Goal: Complete application form

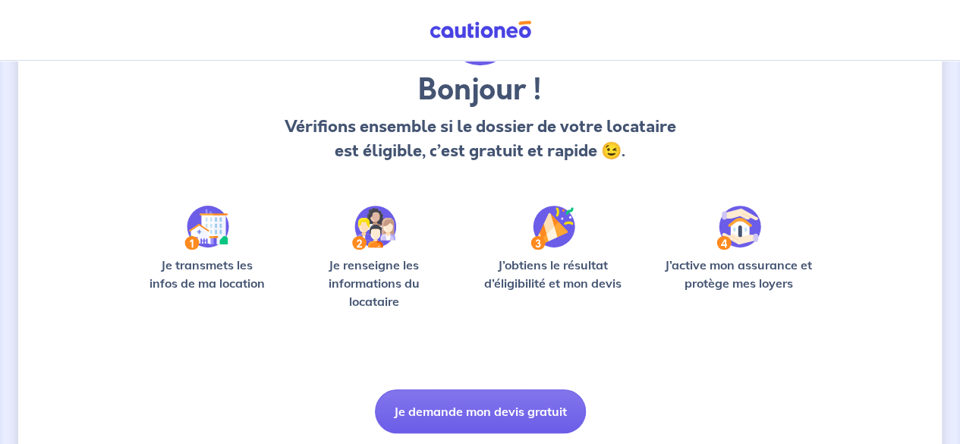
scroll to position [152, 0]
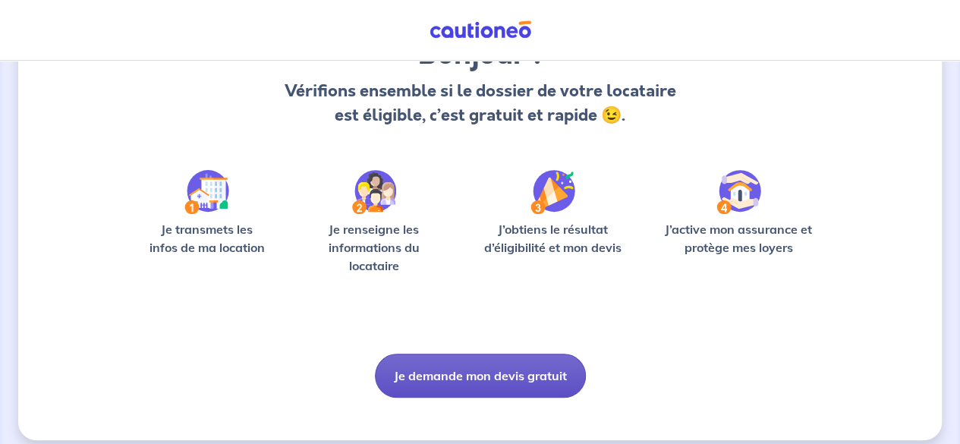
click at [463, 370] on button "Je demande mon devis gratuit" at bounding box center [480, 376] width 211 height 44
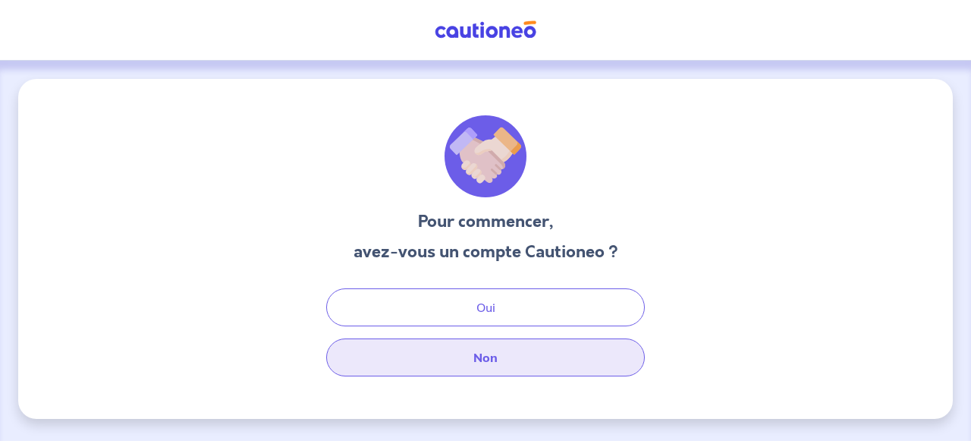
click at [491, 353] on button "Non" at bounding box center [485, 357] width 319 height 38
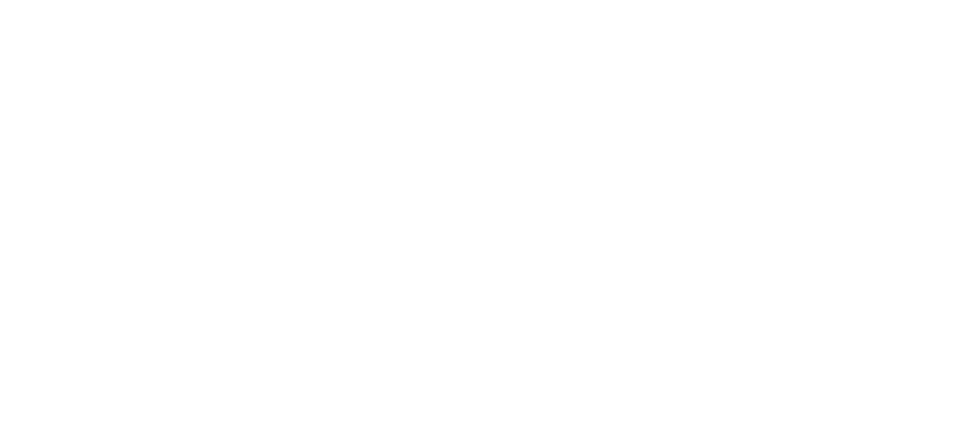
select select "FR"
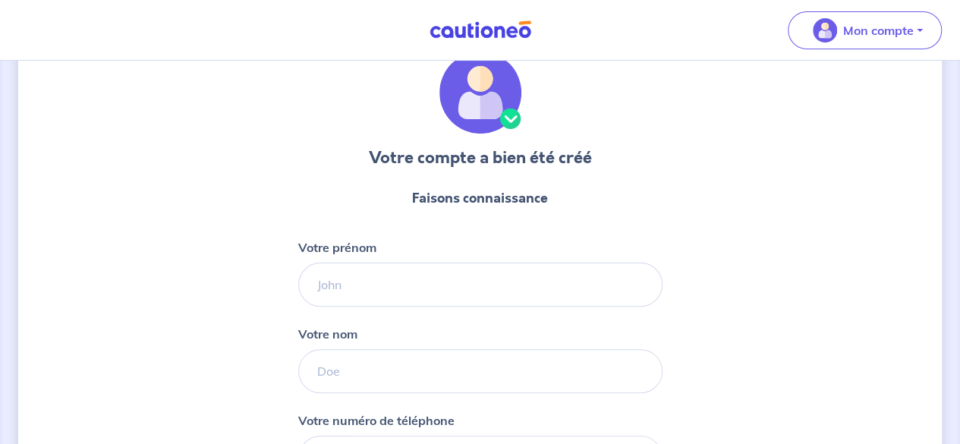
scroll to position [152, 0]
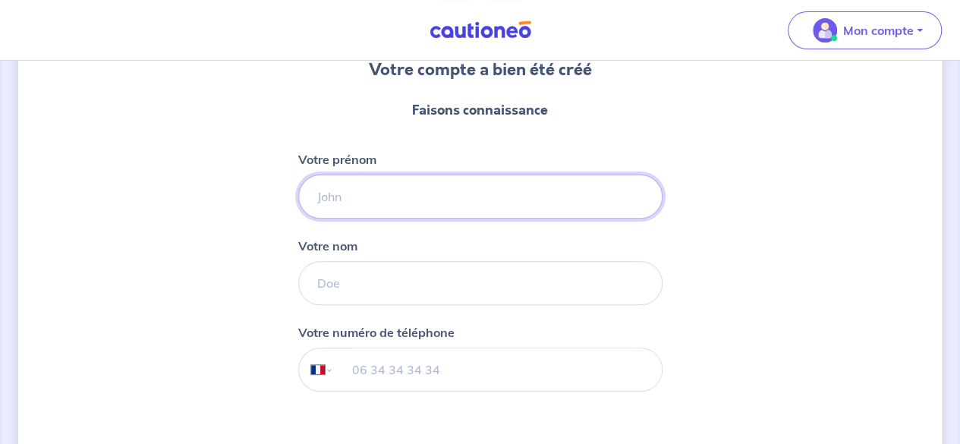
click at [426, 212] on input "Votre prénom" at bounding box center [480, 197] width 364 height 44
type input "Ségolène"
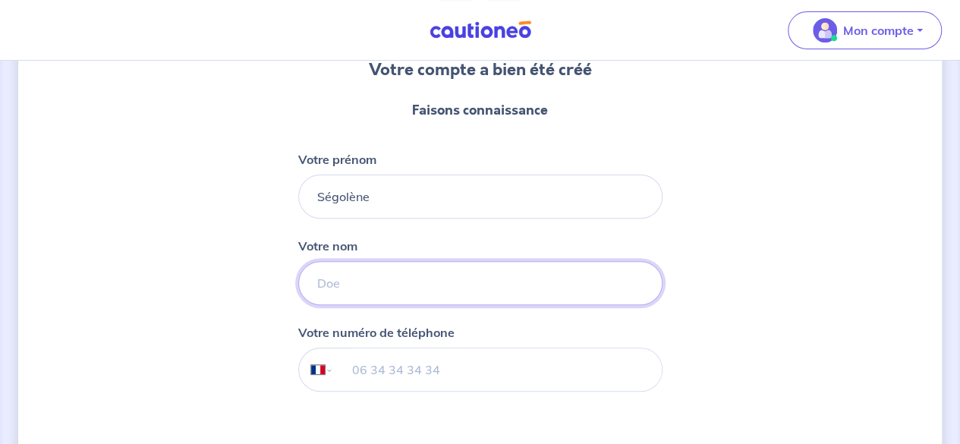
type input "Delmas"
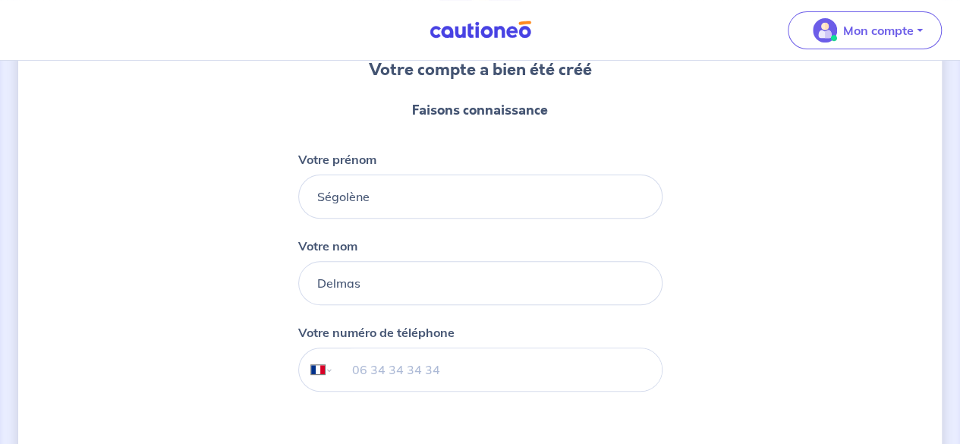
type input "06 77 04 40 55"
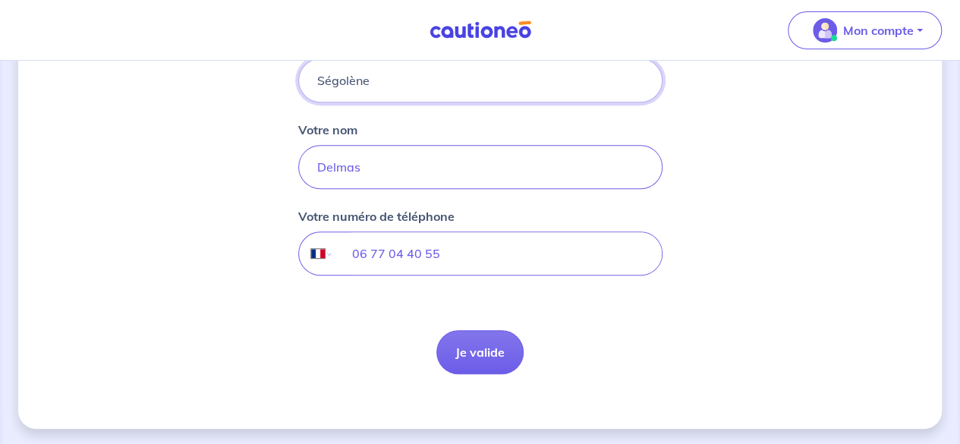
scroll to position [269, 0]
click at [443, 359] on button "Je valide" at bounding box center [479, 351] width 87 height 44
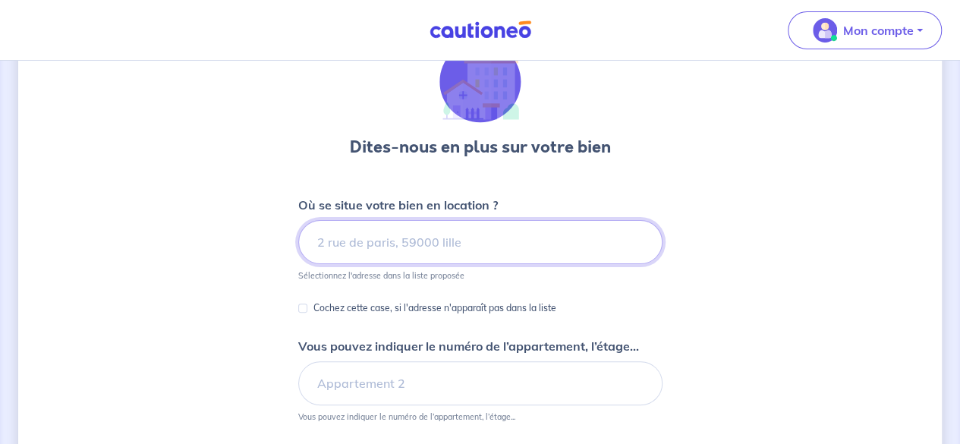
scroll to position [152, 0]
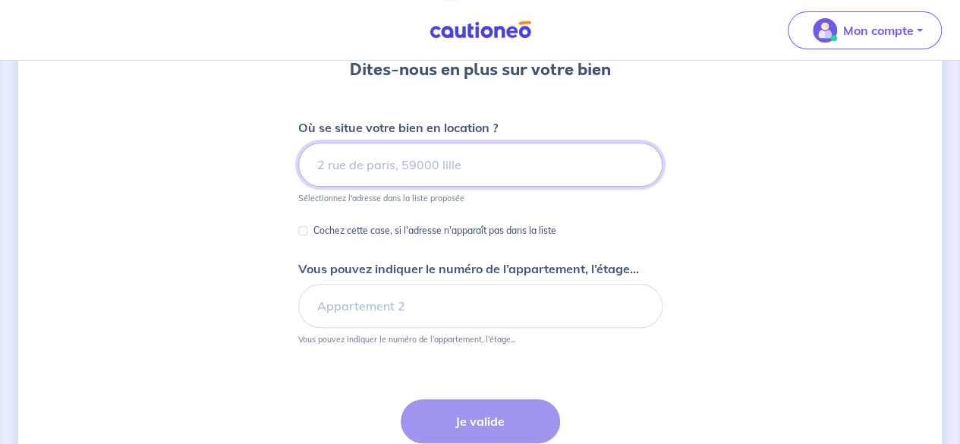
click at [443, 159] on input at bounding box center [480, 165] width 364 height 44
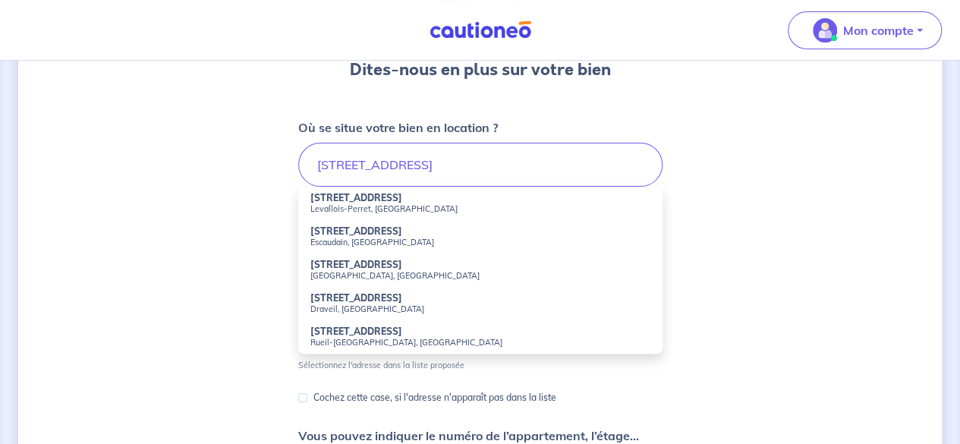
click at [419, 207] on small "Levallois-Perret, [GEOGRAPHIC_DATA]" at bounding box center [480, 208] width 340 height 11
type input "[STREET_ADDRESS]"
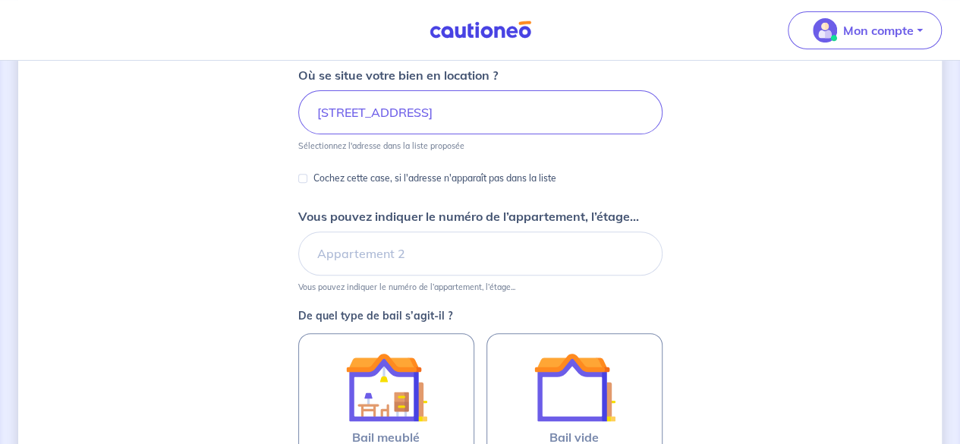
scroll to position [228, 0]
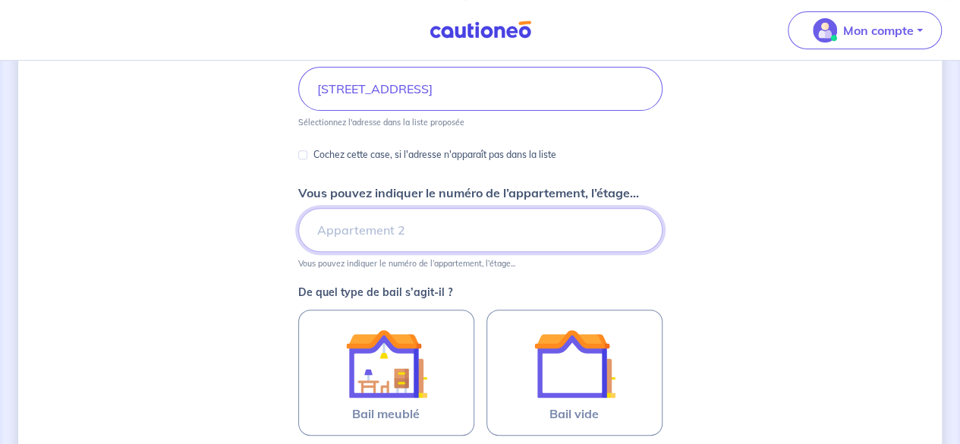
click at [427, 240] on input "Vous pouvez indiquer le numéro de l’appartement, l’étage..." at bounding box center [480, 230] width 364 height 44
type input "2"
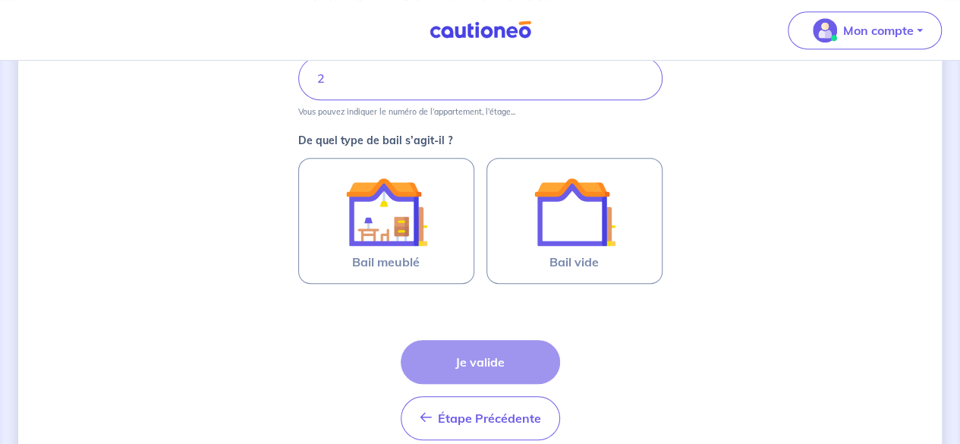
scroll to position [303, 0]
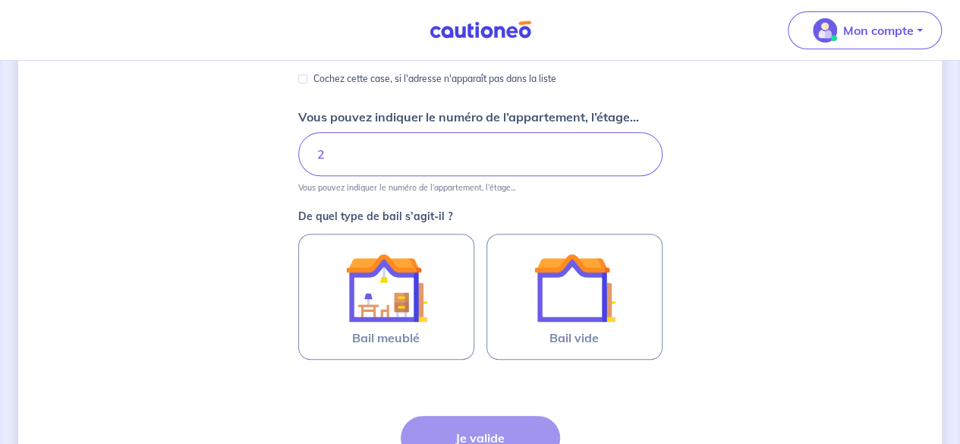
click at [516, 203] on form "Où se situe votre bien en location ? [STREET_ADDRESS] Sélectionnez l'adresse da…" at bounding box center [480, 247] width 364 height 561
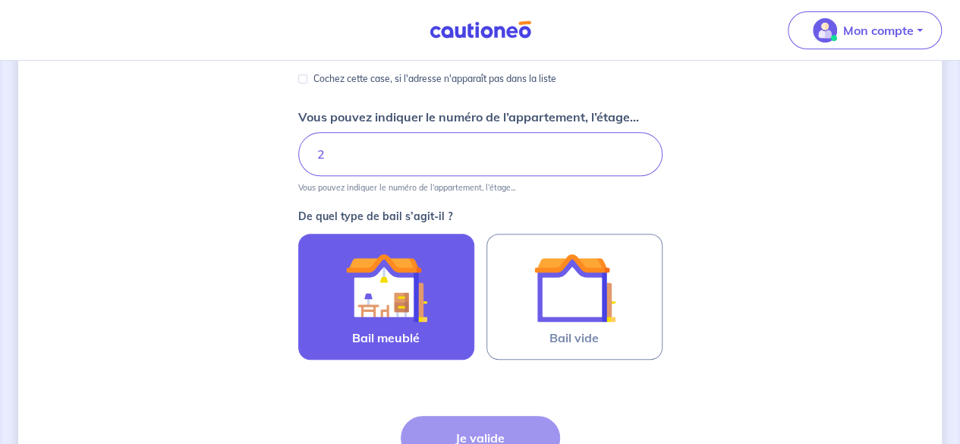
click at [428, 304] on div at bounding box center [386, 288] width 138 height 82
click at [0, 0] on input "Bail meublé" at bounding box center [0, 0] width 0 height 0
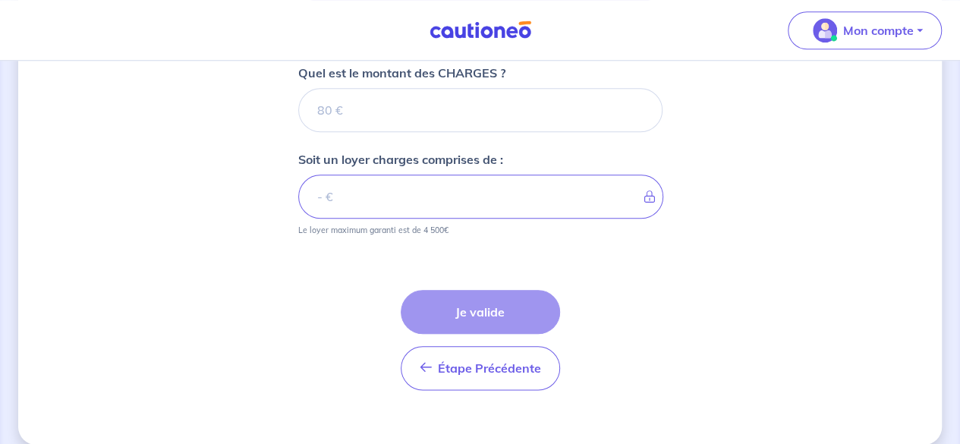
scroll to position [631, 0]
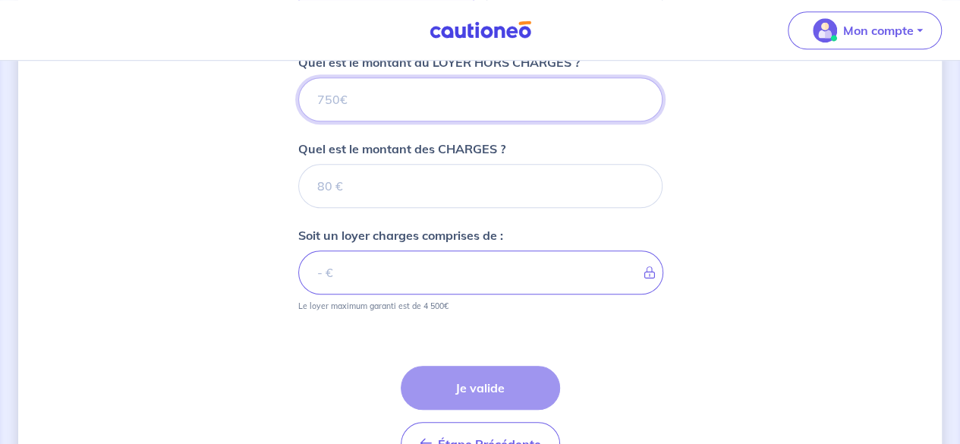
click at [473, 101] on input "Quel est le montant du LOYER HORS CHARGES ?" at bounding box center [480, 99] width 364 height 44
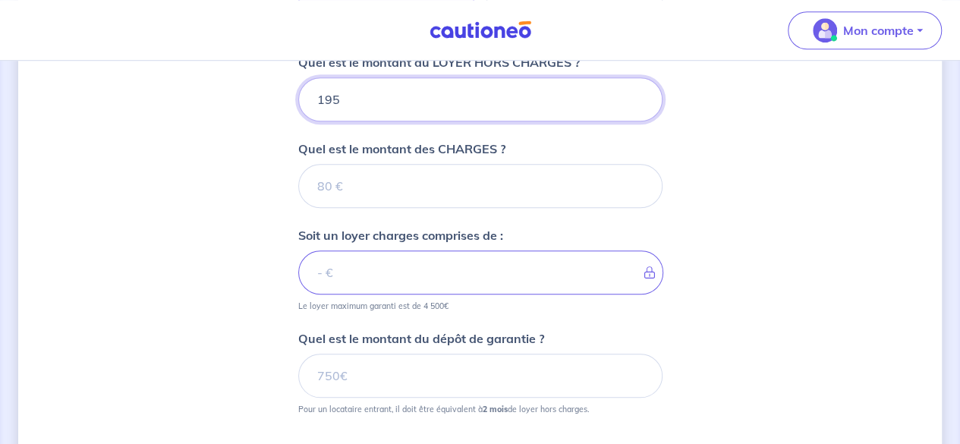
type input "1950"
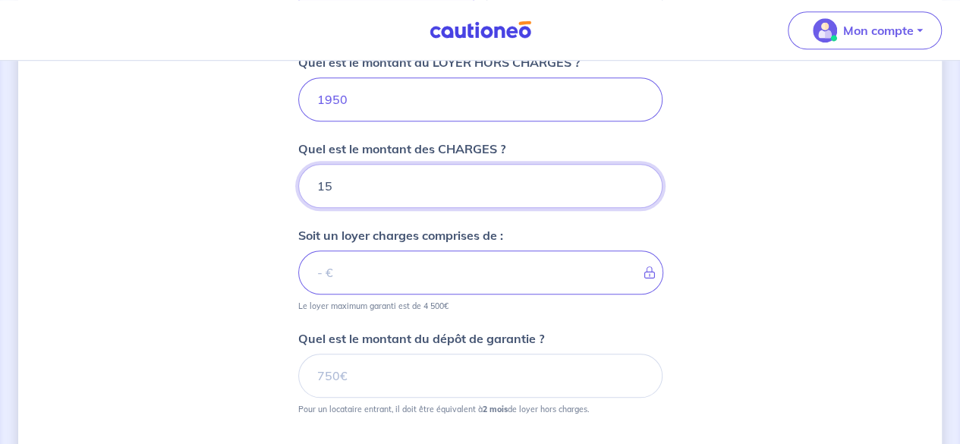
type input "150"
type input "1951"
type input "150"
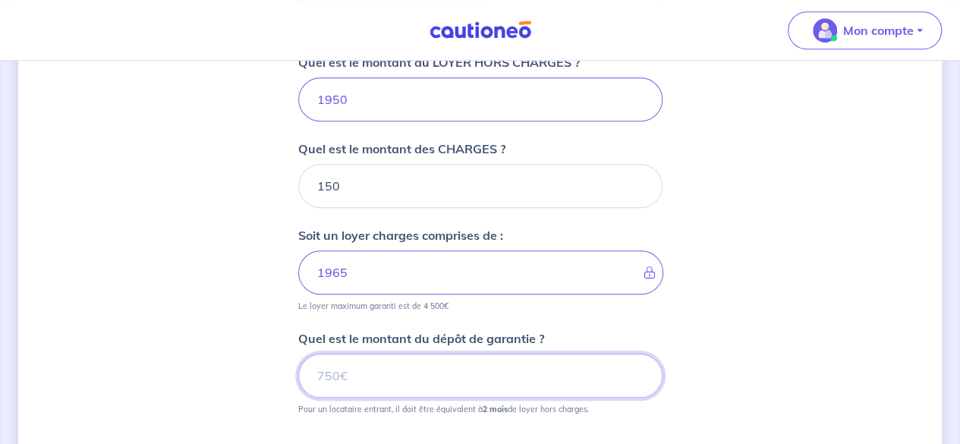
type input "2100"
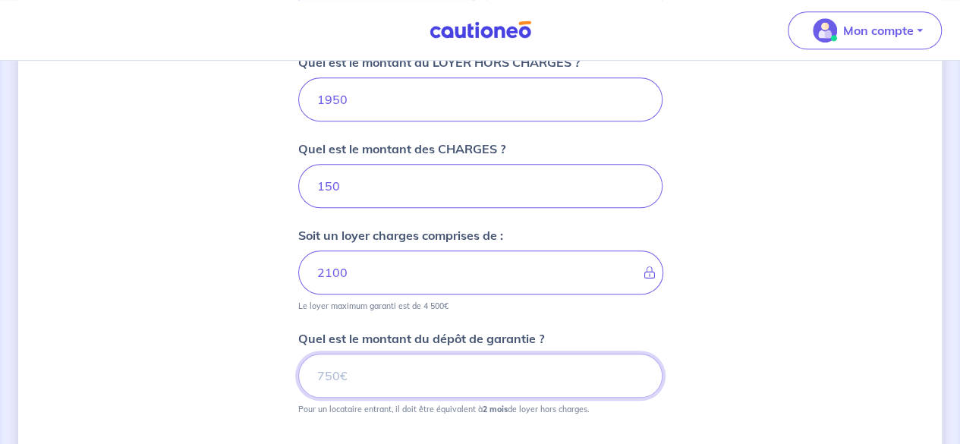
scroll to position [707, 0]
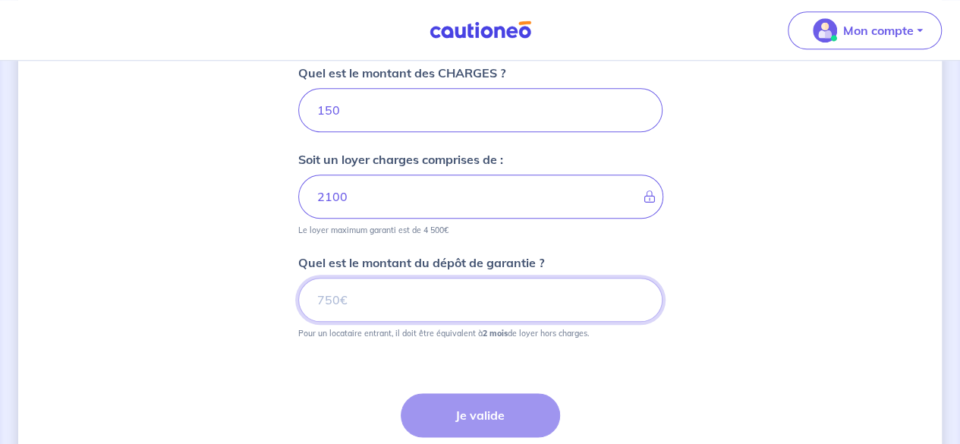
click at [404, 281] on input "Quel est le montant du dépôt de garantie ?" at bounding box center [480, 300] width 364 height 44
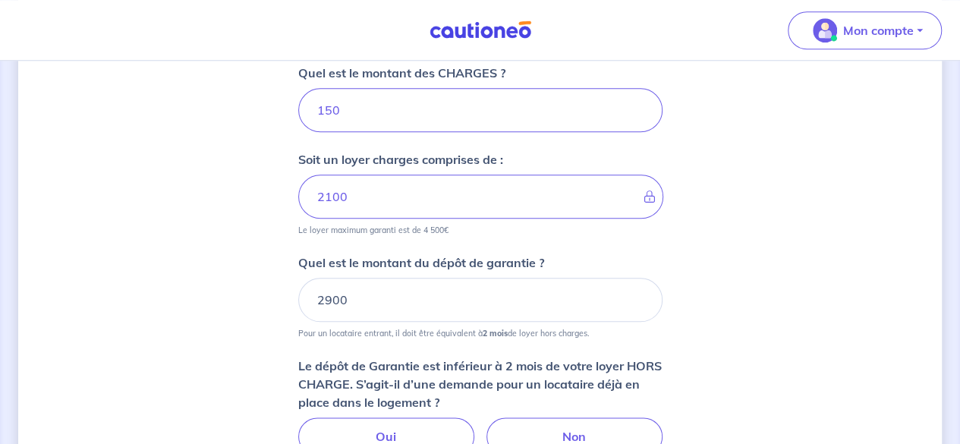
scroll to position [935, 0]
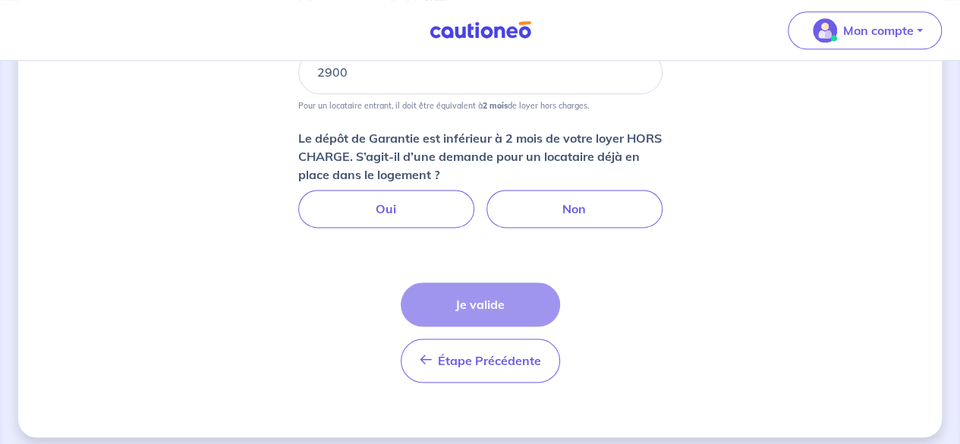
click at [456, 144] on p "Le dépôt de Garantie est inférieur à 2 mois de votre loyer HORS CHARGE. S’agit-…" at bounding box center [480, 156] width 364 height 55
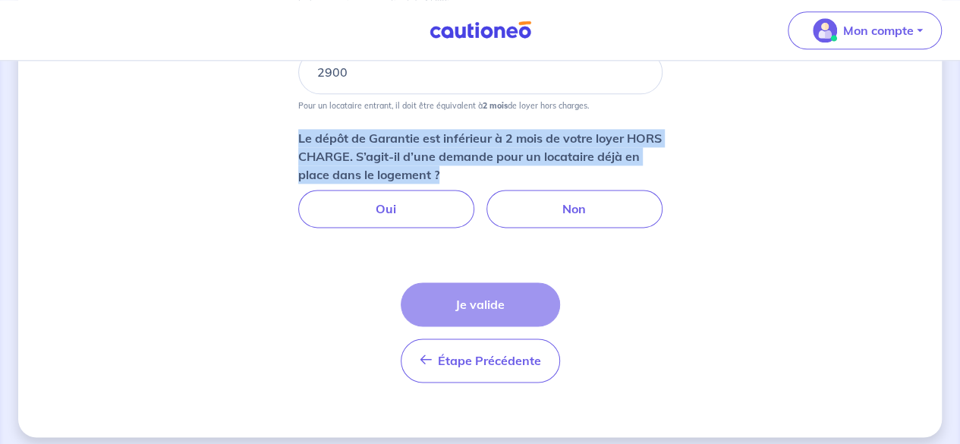
click at [456, 144] on p "Le dépôt de Garantie est inférieur à 2 mois de votre loyer HORS CHARGE. S’agit-…" at bounding box center [480, 156] width 364 height 55
click at [448, 162] on p "Le dépôt de Garantie est inférieur à 2 mois de votre loyer HORS CHARGE. S’agit-…" at bounding box center [480, 156] width 364 height 55
drag, startPoint x: 448, startPoint y: 162, endPoint x: 446, endPoint y: 127, distance: 35.0
click at [446, 129] on p "Le dépôt de Garantie est inférieur à 2 mois de votre loyer HORS CHARGE. S’agit-…" at bounding box center [480, 156] width 364 height 55
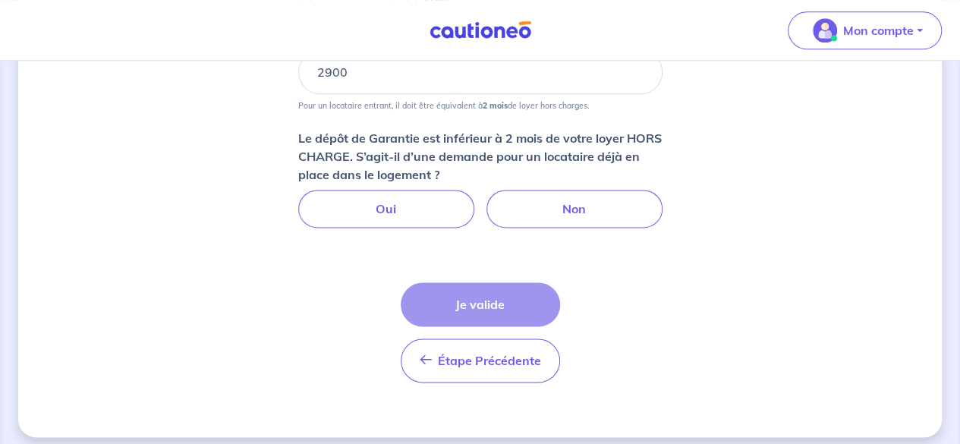
click at [336, 134] on p "Le dépôt de Garantie est inférieur à 2 mois de votre loyer HORS CHARGE. S’agit-…" at bounding box center [480, 156] width 364 height 55
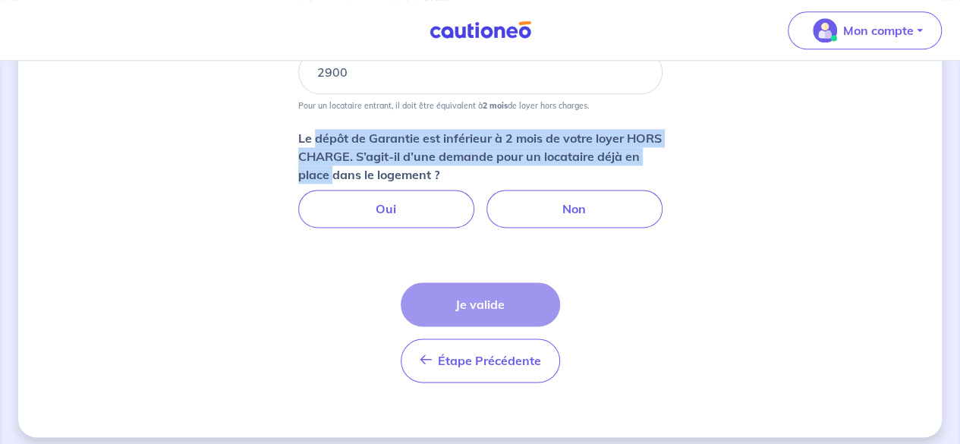
drag, startPoint x: 336, startPoint y: 134, endPoint x: 351, endPoint y: 165, distance: 34.3
click at [344, 165] on p "Le dépôt de Garantie est inférieur à 2 mois de votre loyer HORS CHARGE. S’agit-…" at bounding box center [480, 156] width 364 height 55
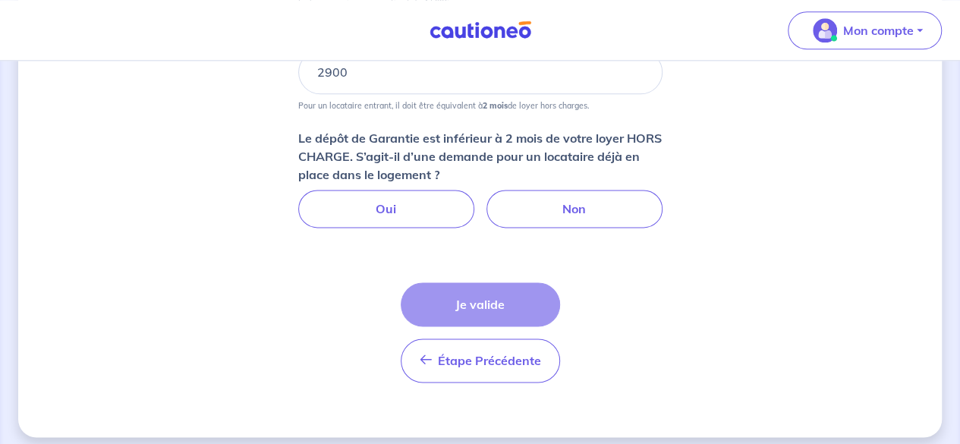
click at [404, 168] on p "Le dépôt de Garantie est inférieur à 2 mois de votre loyer HORS CHARGE. S’agit-…" at bounding box center [480, 156] width 364 height 55
click at [317, 71] on input "2900" at bounding box center [480, 72] width 364 height 44
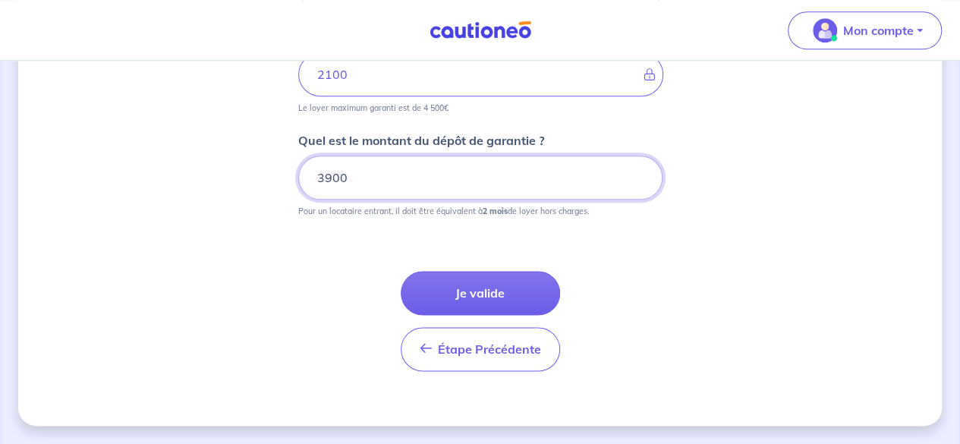
scroll to position [825, 0]
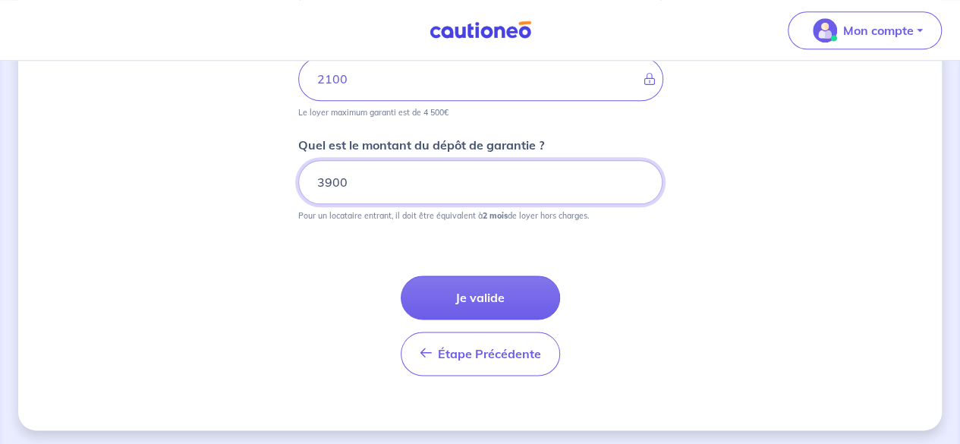
type input "3900"
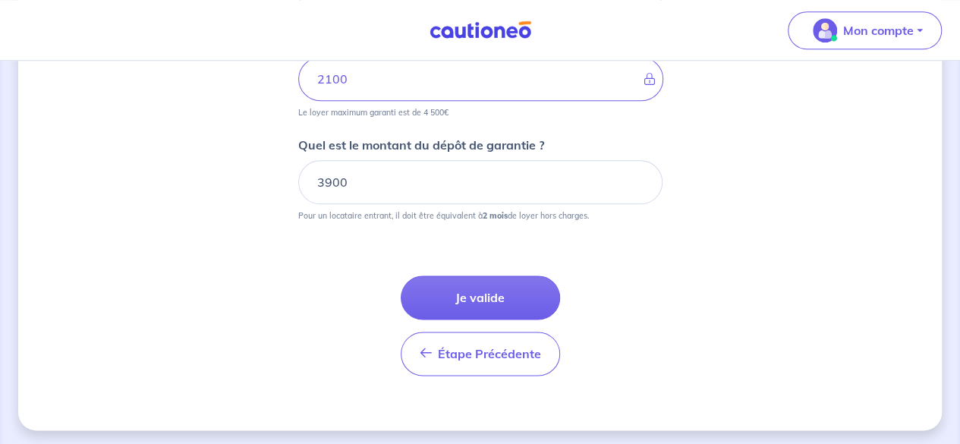
click at [397, 241] on div "Étape Précédente Précédent Je valide Je valide" at bounding box center [480, 307] width 364 height 137
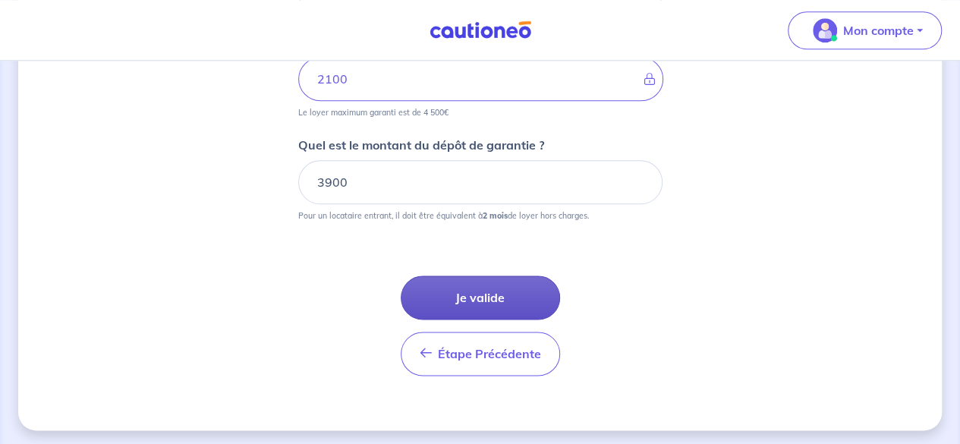
click at [501, 298] on button "Je valide" at bounding box center [480, 297] width 159 height 44
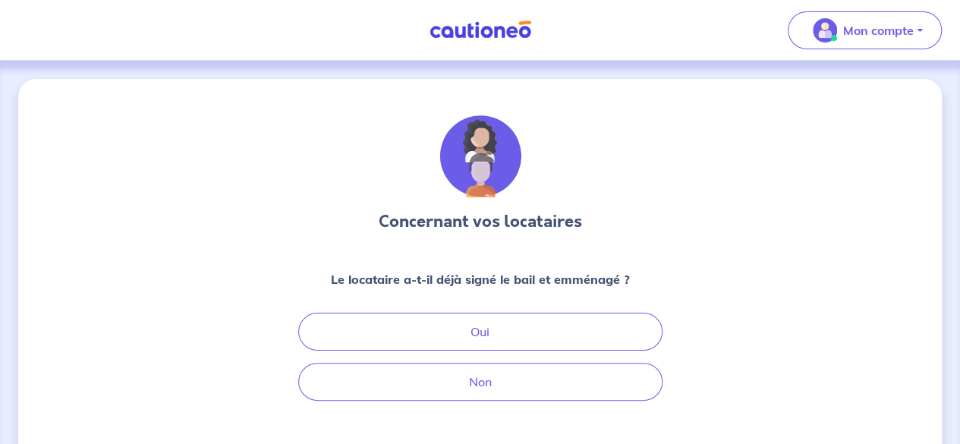
click at [489, 265] on div "Concernant vos locataires Le locataire a-t-il déjà signé le bail et emménagé ? …" at bounding box center [480, 313] width 364 height 396
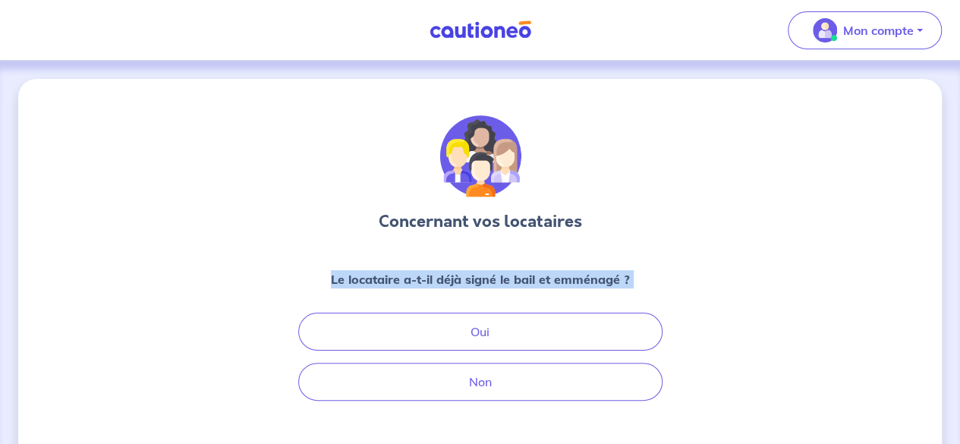
click at [489, 265] on div "Concernant vos locataires Le locataire a-t-il déjà signé le bail et emménagé ? …" at bounding box center [480, 313] width 364 height 396
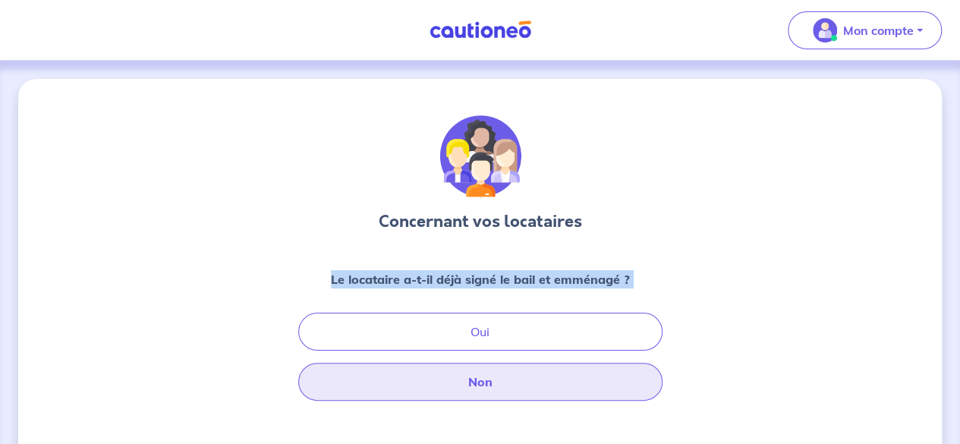
click at [483, 379] on button "Non" at bounding box center [480, 382] width 364 height 38
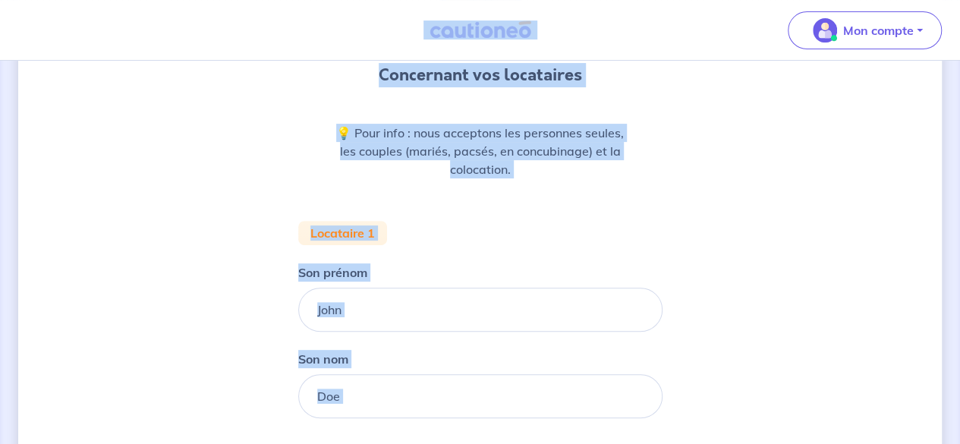
scroll to position [152, 0]
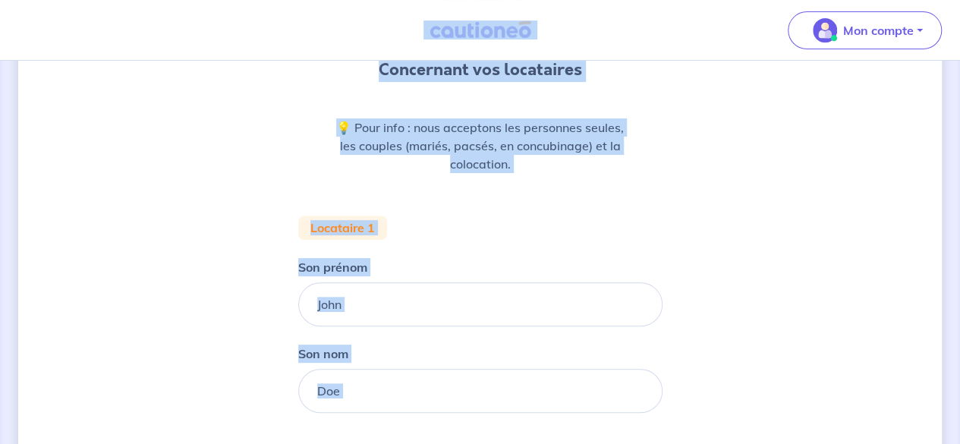
click at [505, 157] on p "💡 Pour info : nous acceptons les personnes seules, les couples (mariés, pacsés,…" at bounding box center [480, 145] width 291 height 55
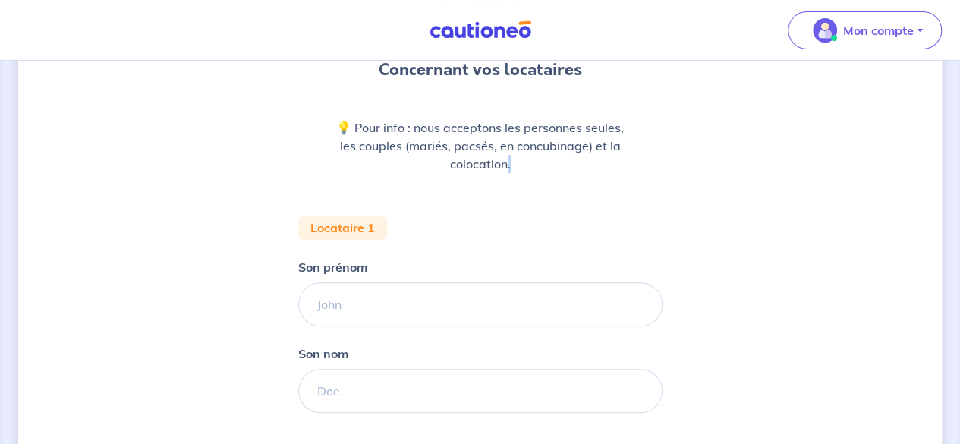
click at [505, 157] on p "💡 Pour info : nous acceptons les personnes seules, les couples (mariés, pacsés,…" at bounding box center [480, 145] width 291 height 55
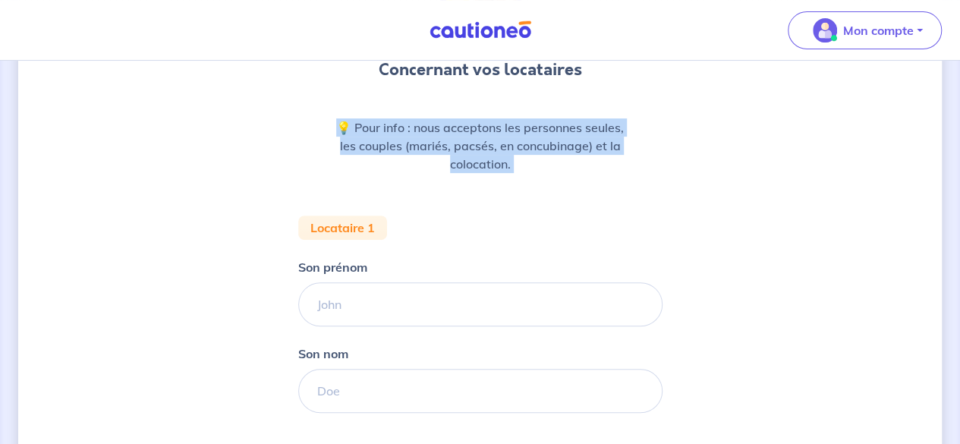
click at [505, 157] on p "💡 Pour info : nous acceptons les personnes seules, les couples (mariés, pacsés,…" at bounding box center [480, 145] width 291 height 55
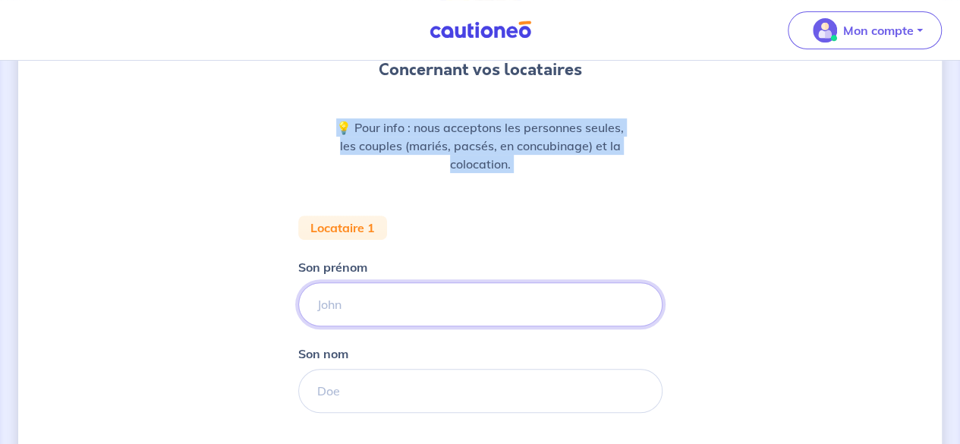
click at [437, 312] on input "Son prénom" at bounding box center [480, 304] width 364 height 44
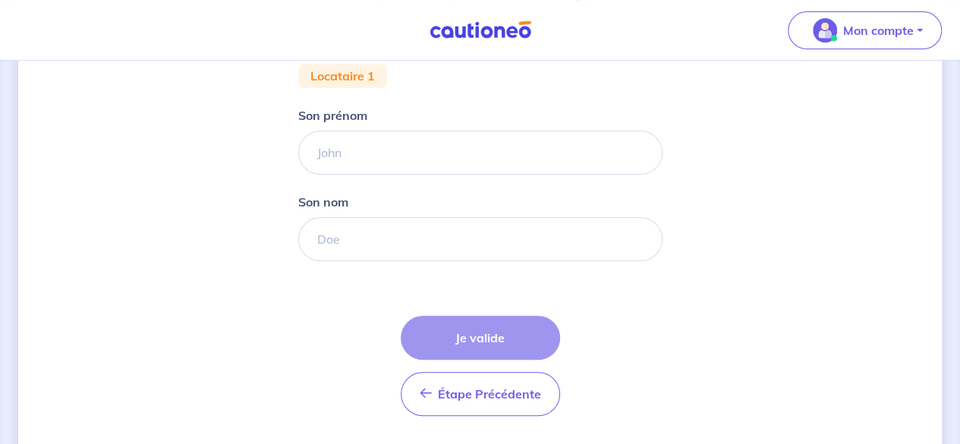
click at [695, 298] on div "Concernant vos locataires 💡 Pour info : nous acceptons les personnes seules, le…" at bounding box center [479, 122] width 923 height 695
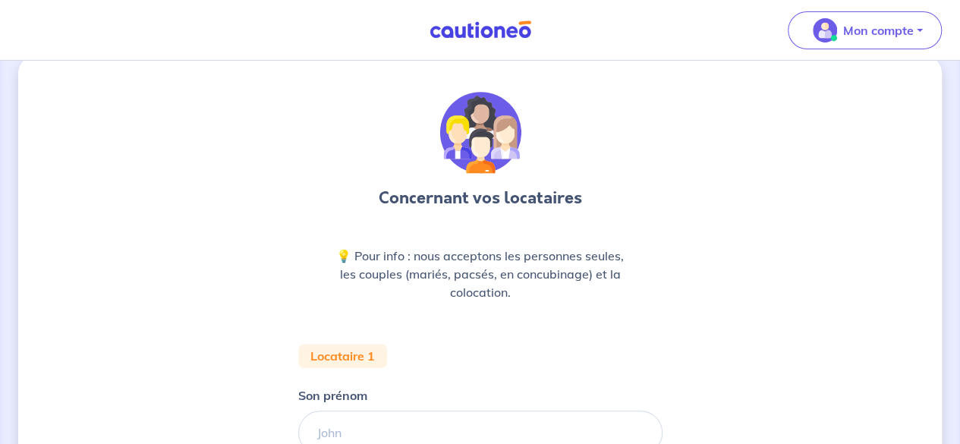
scroll to position [0, 0]
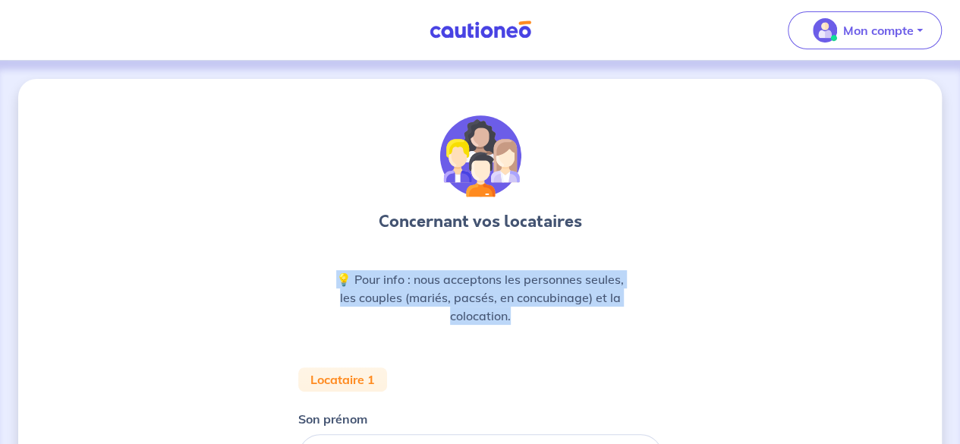
drag, startPoint x: 612, startPoint y: 307, endPoint x: 595, endPoint y: 250, distance: 60.2
click at [595, 250] on div "Concernant vos locataires 💡 Pour info : nous acceptons les personnes seules, le…" at bounding box center [480, 423] width 364 height 616
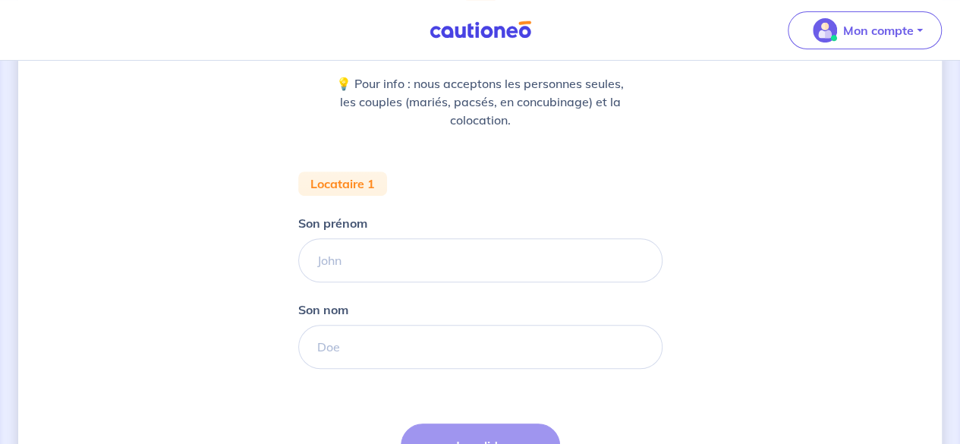
scroll to position [228, 0]
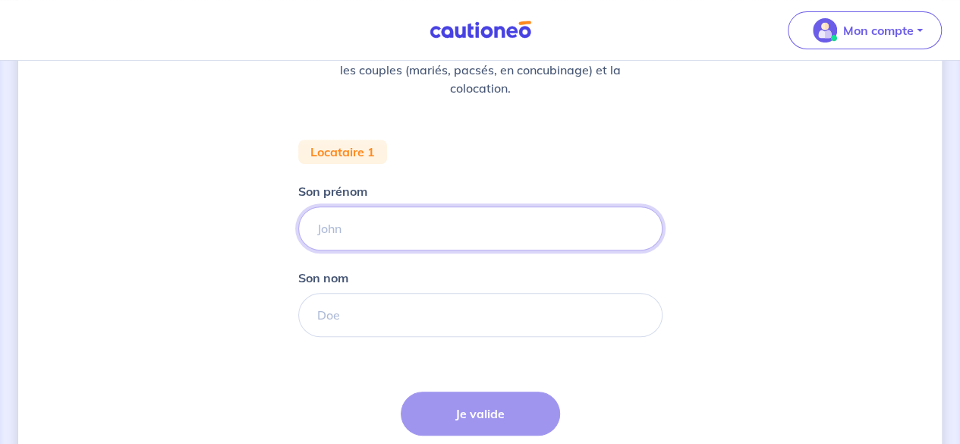
click at [464, 219] on input "Son prénom" at bounding box center [480, 228] width 364 height 44
type input "[PERSON_NAME]"
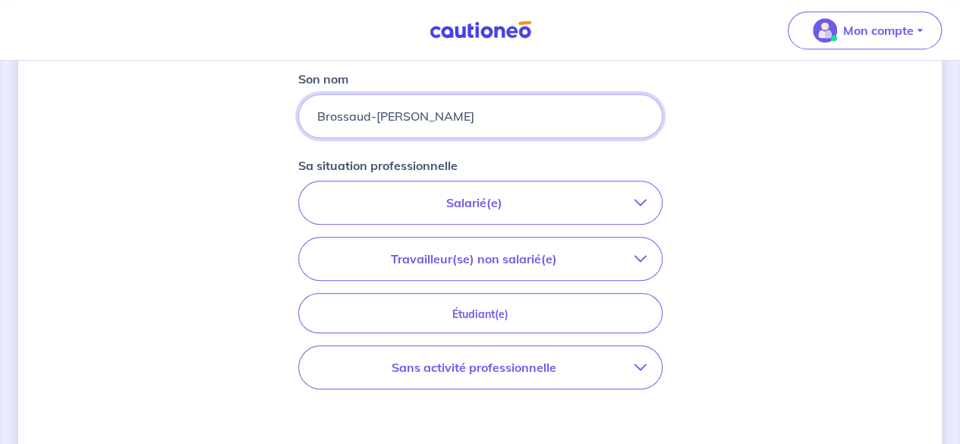
scroll to position [455, 0]
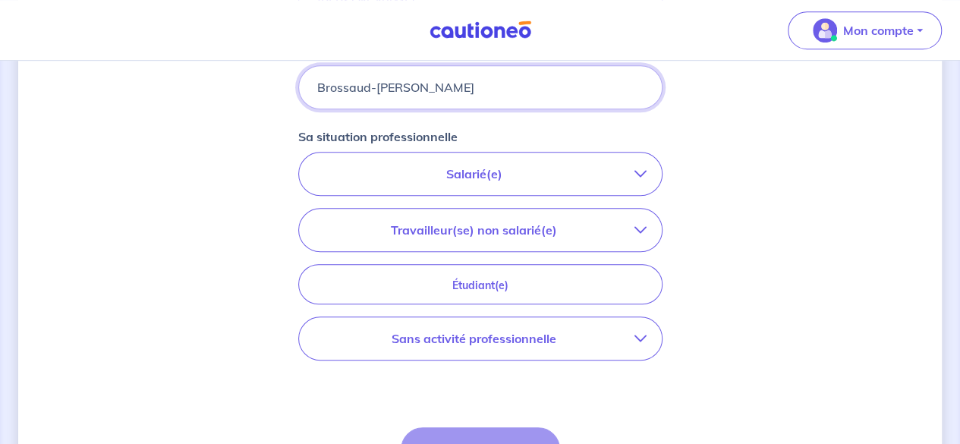
type input "Brossaud-[PERSON_NAME]"
click at [545, 170] on p "Salarié(e)" at bounding box center [474, 174] width 320 height 18
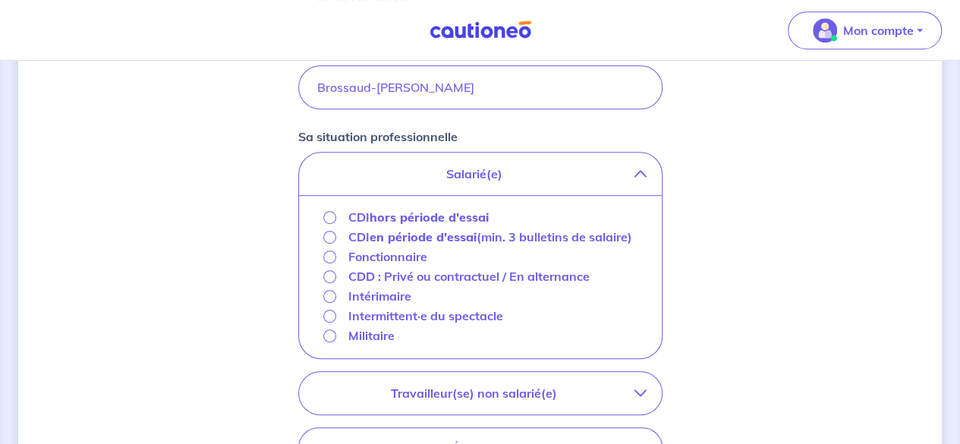
click at [429, 213] on strong "hors période d'essai" at bounding box center [428, 216] width 119 height 15
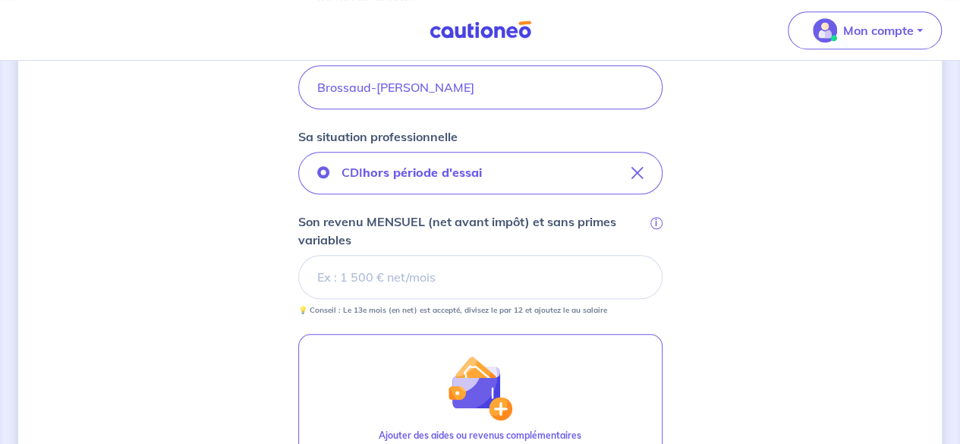
click at [483, 269] on input "Son revenu MENSUEL (net avant impôt) et sans primes variables i" at bounding box center [480, 277] width 364 height 44
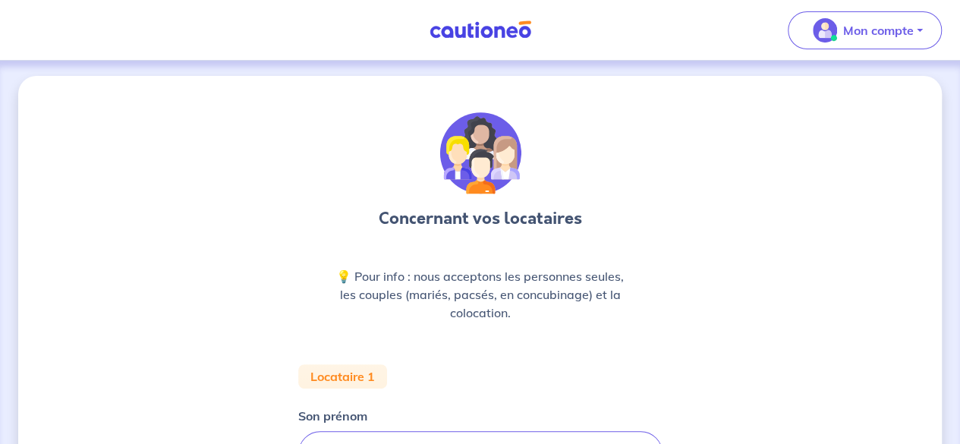
scroll to position [0, 0]
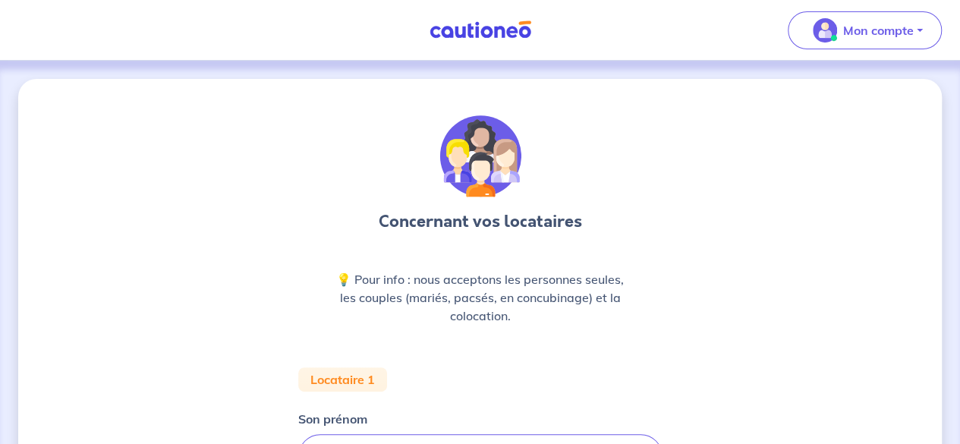
click at [501, 24] on img at bounding box center [480, 29] width 114 height 19
